Goal: Task Accomplishment & Management: Manage account settings

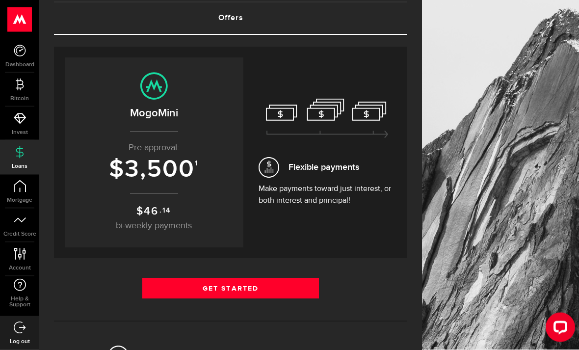
scroll to position [61, 0]
click at [171, 289] on link "Get Started" at bounding box center [230, 288] width 177 height 21
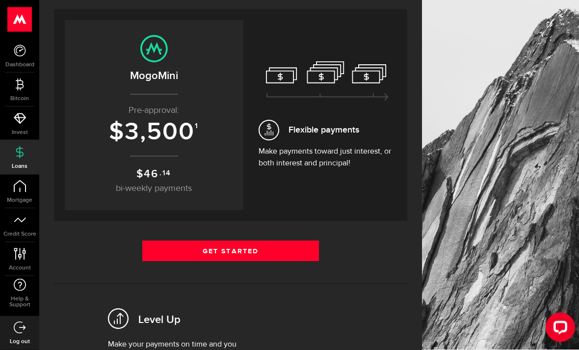
scroll to position [131, 0]
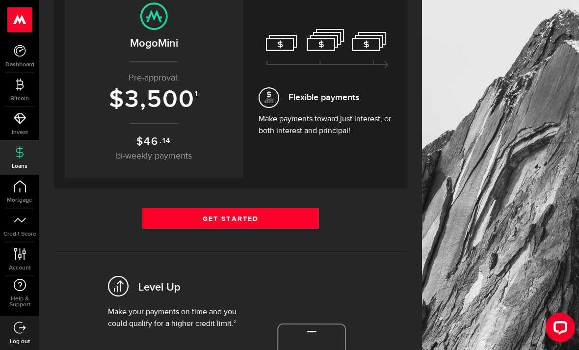
click at [181, 222] on link "Get Started" at bounding box center [230, 218] width 177 height 21
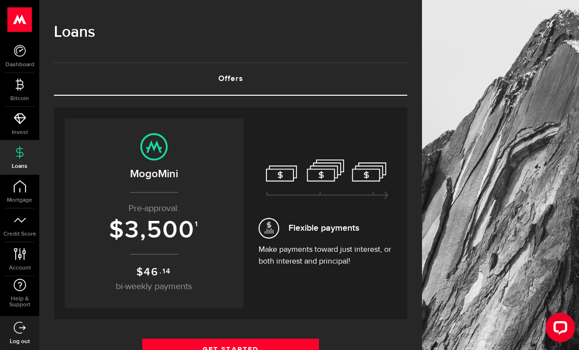
click at [561, 327] on div "Open LiveChat chat widget" at bounding box center [561, 327] width 16 height 16
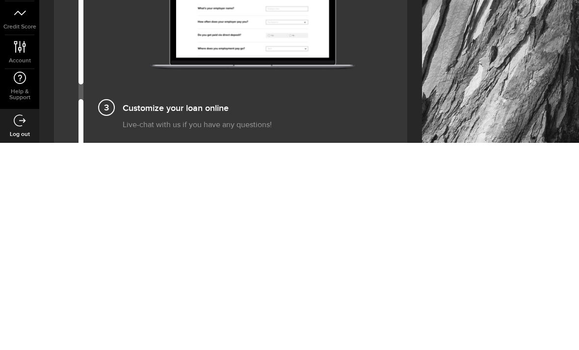
scroll to position [862, 0]
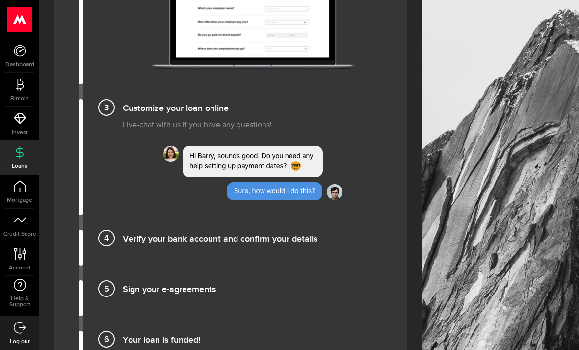
click at [23, 258] on icon at bounding box center [19, 254] width 13 height 12
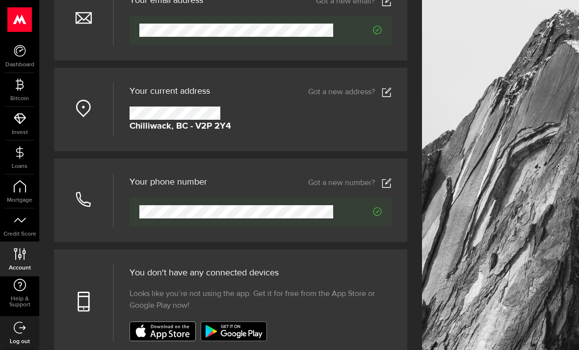
scroll to position [128, 0]
click at [235, 224] on div at bounding box center [261, 212] width 262 height 29
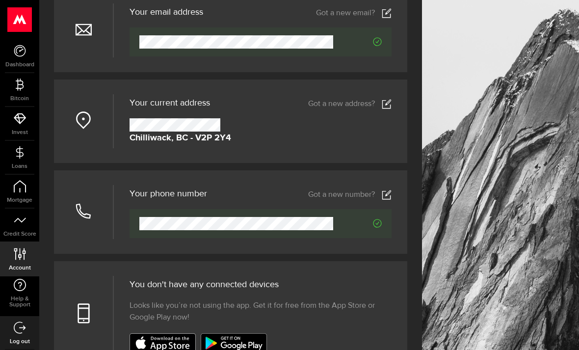
scroll to position [114, 0]
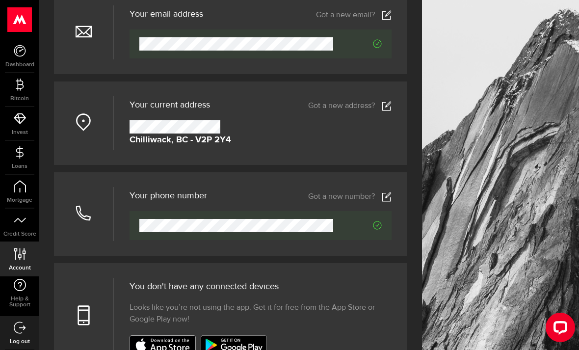
click at [392, 109] on icon at bounding box center [387, 106] width 10 height 10
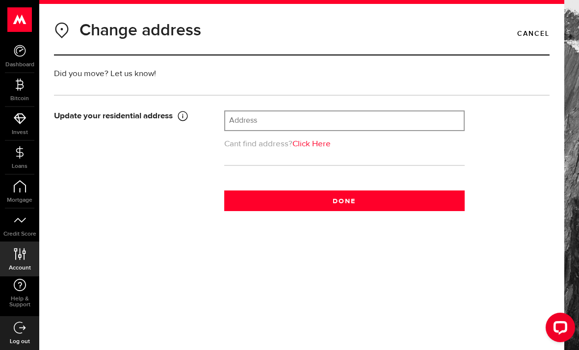
click at [245, 128] on input "text" at bounding box center [344, 120] width 239 height 19
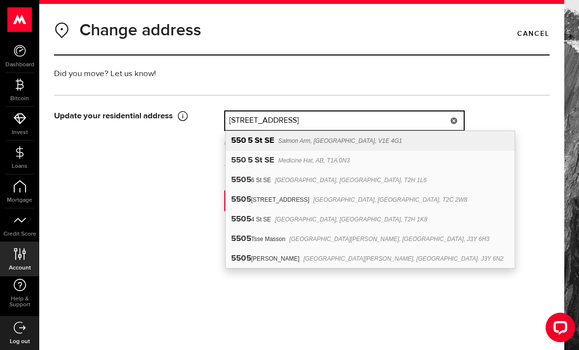
click at [364, 142] on div "550 5 St SE Salmon Arm, BC, V1E 4G1" at bounding box center [370, 141] width 289 height 20
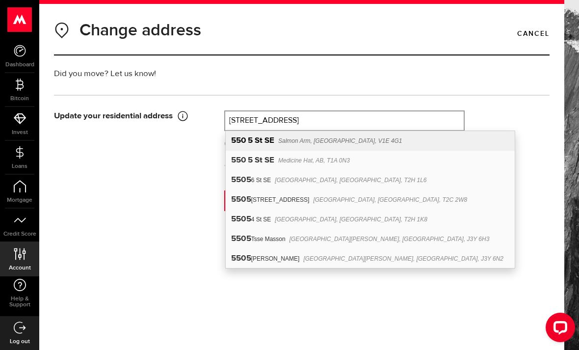
type input "550 5 St SE"
type input "550"
type input "5 St SE"
type input "Salmon Arm"
select select "BC"
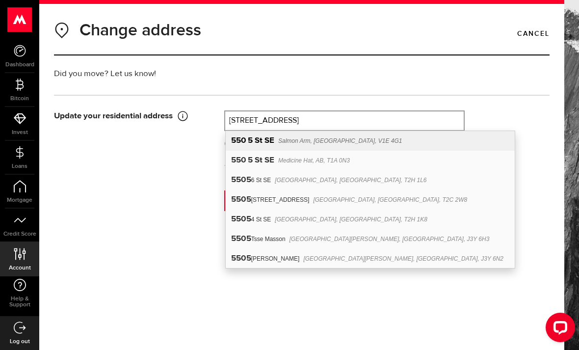
type input "V1E 4G1"
type input "[GEOGRAPHIC_DATA]"
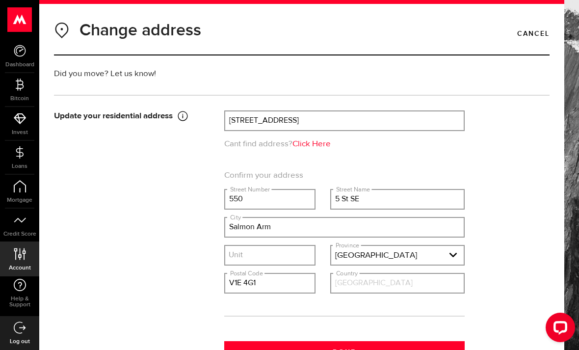
click at [358, 349] on button "Done" at bounding box center [344, 351] width 240 height 21
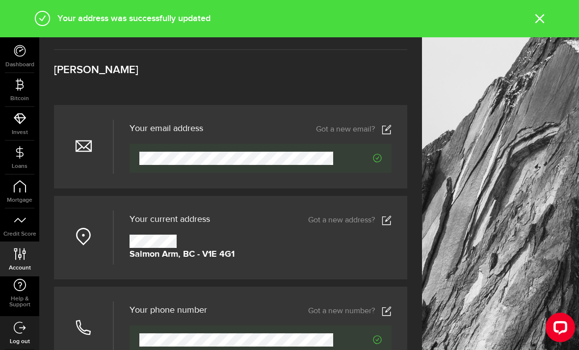
click at [383, 316] on icon at bounding box center [387, 311] width 10 height 10
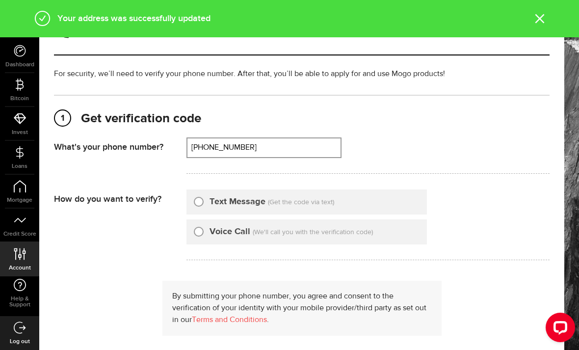
click at [269, 147] on input "(604) 360-0808" at bounding box center [263, 147] width 153 height 19
type input "6043600808"
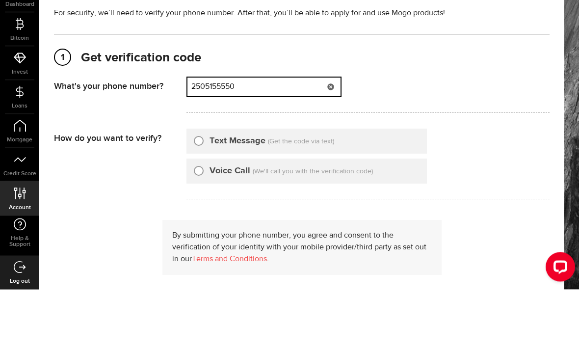
type input "(250) 515-5550"
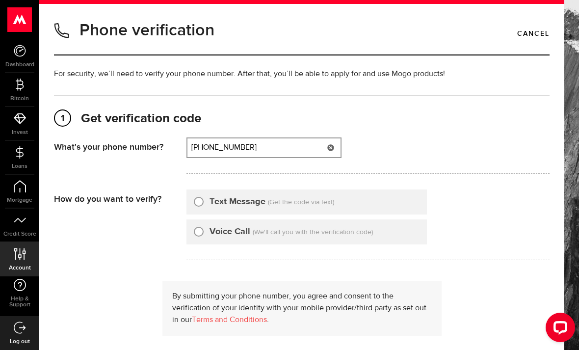
click at [197, 201] on input "Text Message" at bounding box center [199, 200] width 10 height 10
radio input "true"
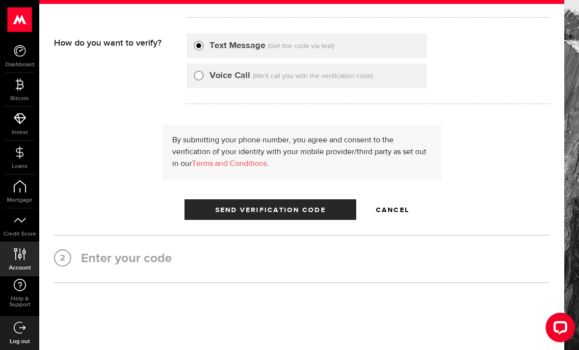
scroll to position [156, 0]
click at [229, 212] on span "Send Verification Code" at bounding box center [270, 210] width 110 height 7
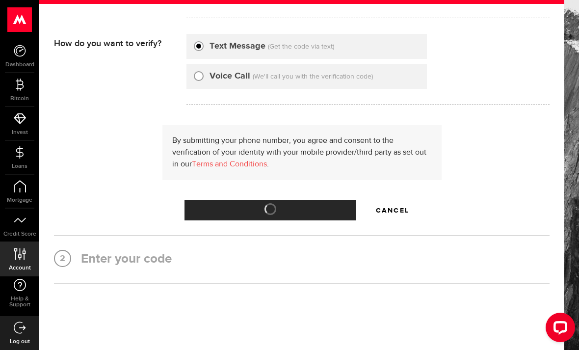
scroll to position [0, 0]
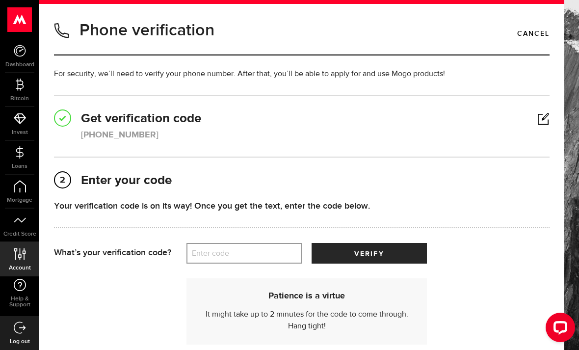
click at [216, 255] on label "Enter code" at bounding box center [244, 253] width 115 height 20
click at [216, 255] on input "Enter code" at bounding box center [244, 253] width 115 height 21
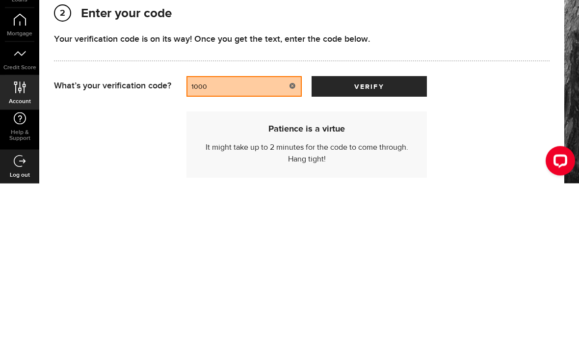
type input "10003"
click at [369, 243] on button "verify" at bounding box center [369, 253] width 115 height 21
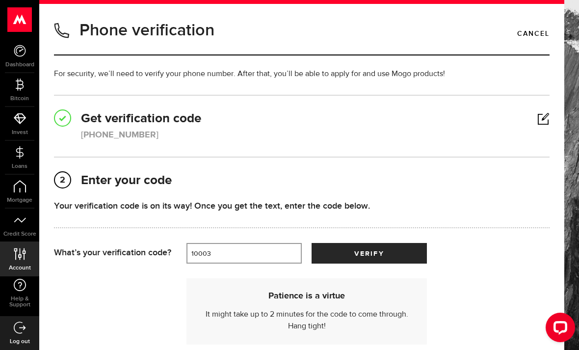
click at [387, 256] on button "verify" at bounding box center [369, 253] width 115 height 21
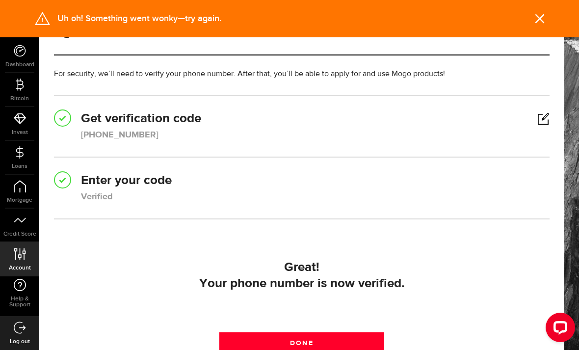
click at [311, 345] on link "Done" at bounding box center [301, 342] width 165 height 21
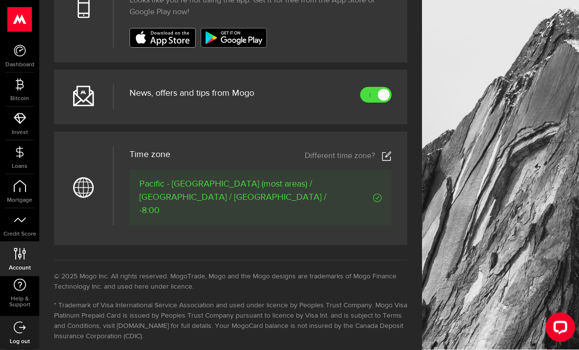
scroll to position [422, 0]
click at [558, 327] on div "Open LiveChat chat widget" at bounding box center [561, 327] width 16 height 16
click at [24, 150] on icon at bounding box center [20, 152] width 12 height 12
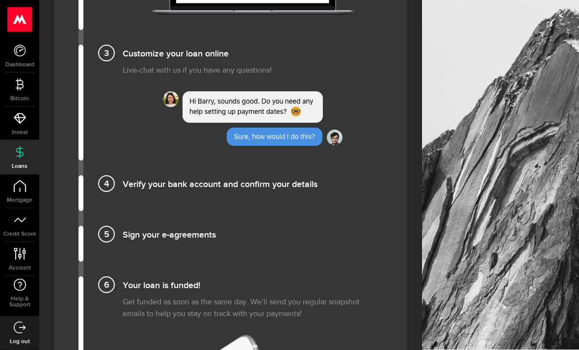
scroll to position [920, 0]
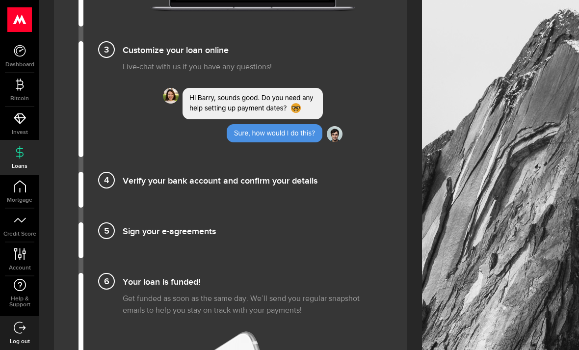
click at [161, 182] on h4 "Verify your bank account and confirm your details" at bounding box center [253, 180] width 260 height 16
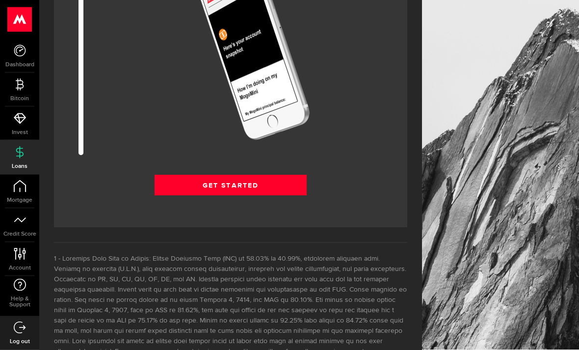
scroll to position [1308, 0]
click at [242, 186] on link "Get Started" at bounding box center [231, 185] width 152 height 21
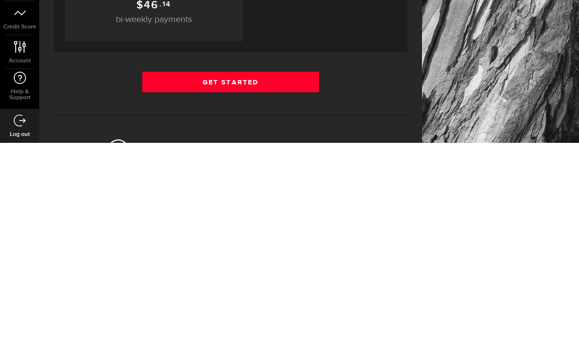
scroll to position [267, 0]
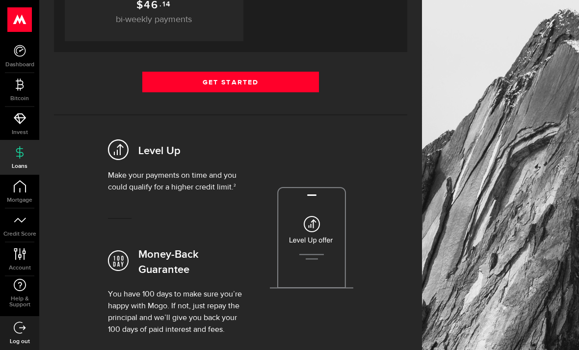
click at [24, 48] on use at bounding box center [20, 51] width 12 height 12
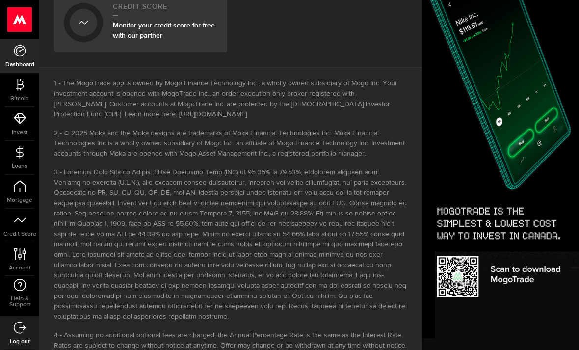
scroll to position [632, 15]
click at [19, 188] on icon at bounding box center [20, 186] width 12 height 12
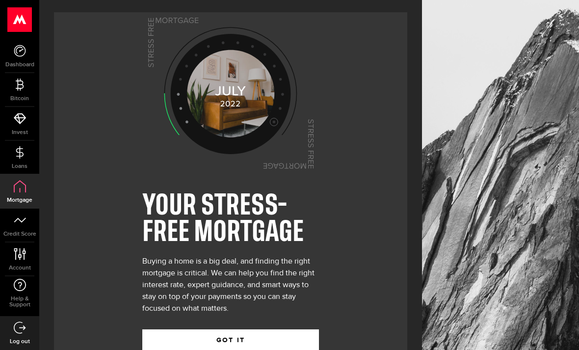
click at [27, 157] on link "Loans" at bounding box center [19, 157] width 39 height 33
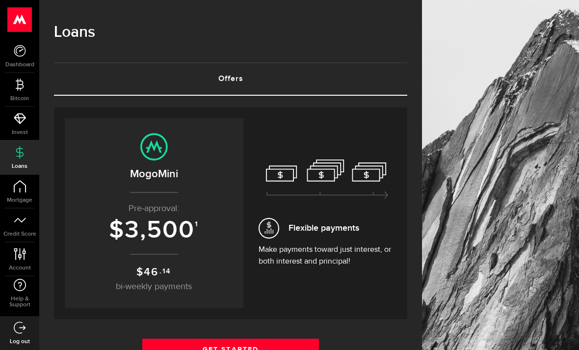
click at [139, 211] on p "Pre-approval:" at bounding box center [154, 208] width 159 height 13
click at [138, 261] on center "MogoMini Pre-approval: $ 3,500 1 $ 46 .14 bi-weekly payments" at bounding box center [154, 213] width 159 height 160
click at [177, 343] on link "Get Started" at bounding box center [230, 349] width 177 height 21
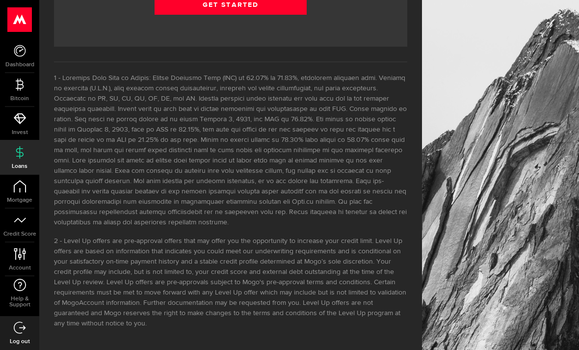
scroll to position [1489, 0]
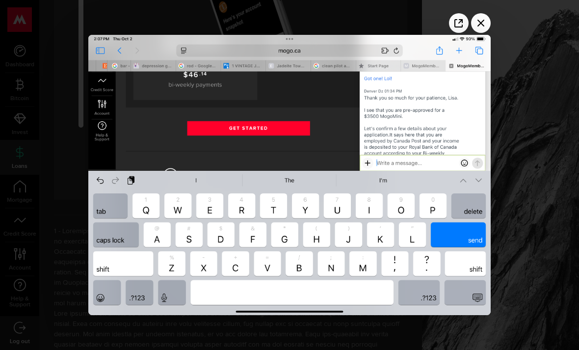
click at [520, 281] on div at bounding box center [289, 175] width 579 height 350
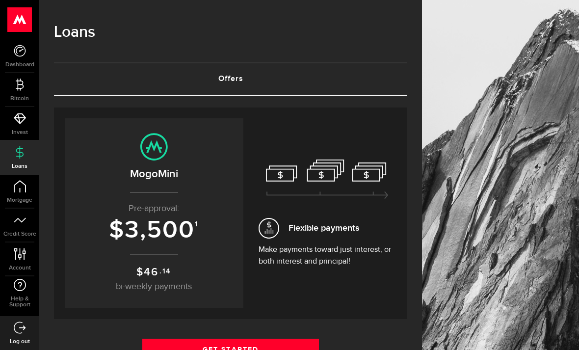
click at [24, 53] on icon at bounding box center [20, 51] width 12 height 12
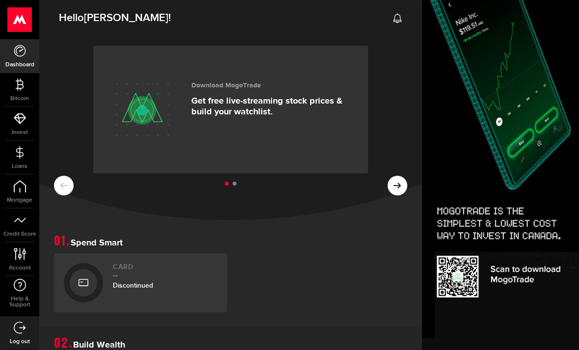
click at [23, 152] on icon at bounding box center [20, 152] width 12 height 12
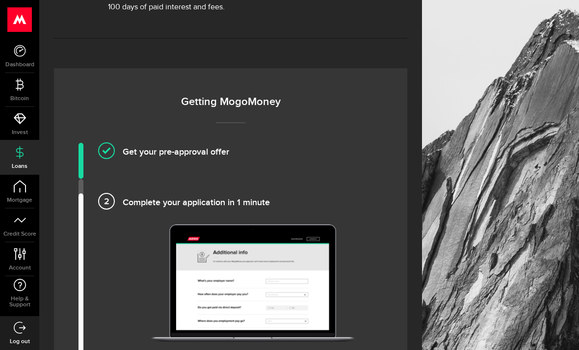
scroll to position [649, 0]
